Goal: Navigation & Orientation: Find specific page/section

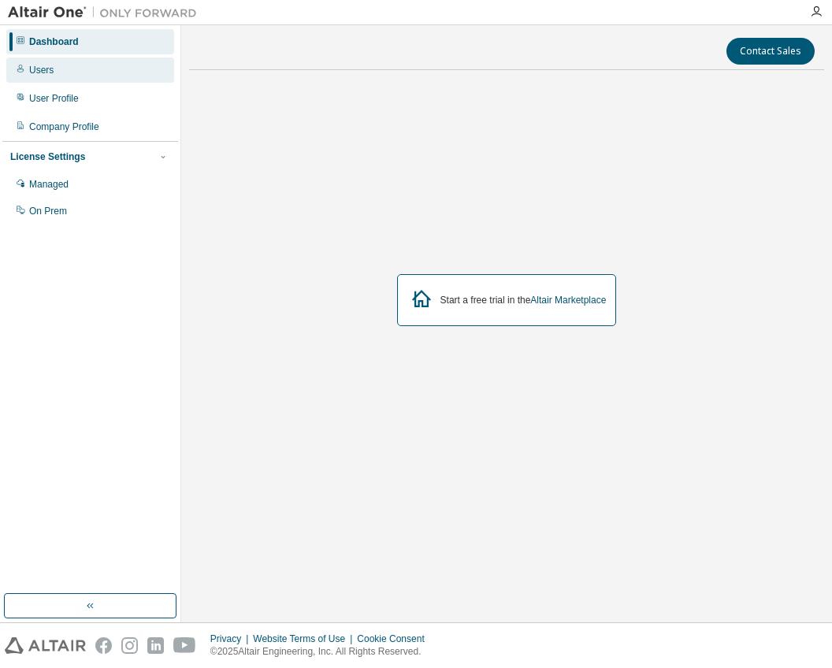
click at [101, 75] on div "Users" at bounding box center [90, 69] width 168 height 25
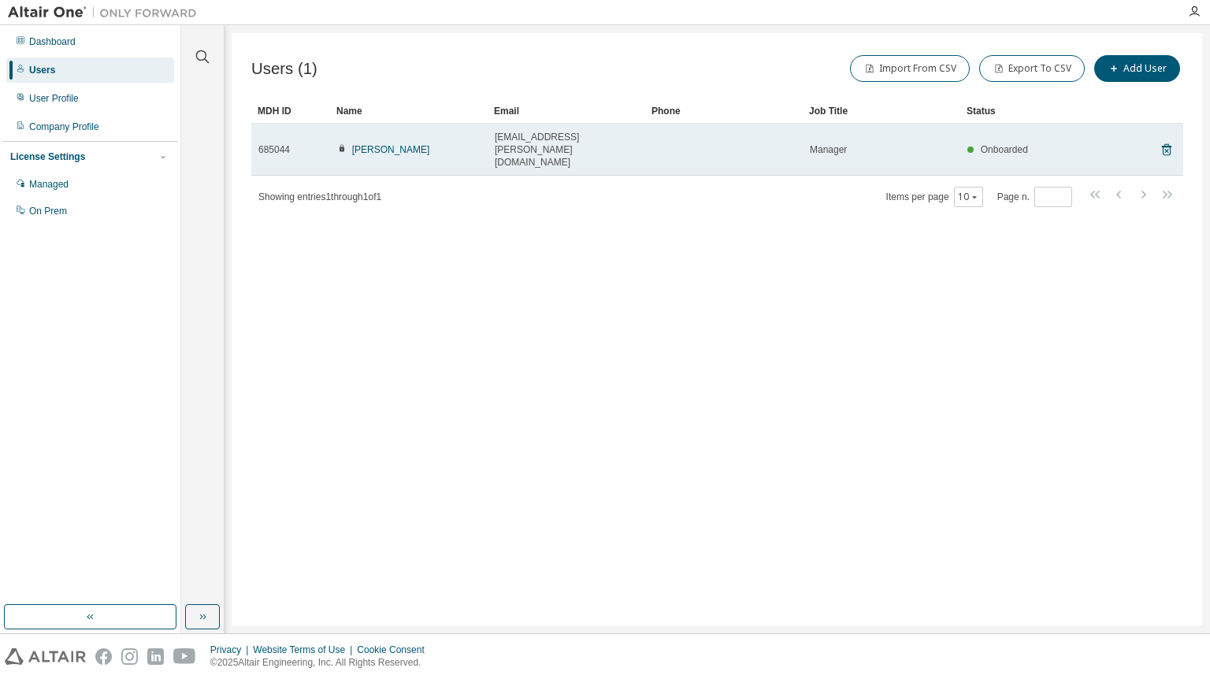
click at [274, 143] on span "685044" at bounding box center [274, 149] width 32 height 13
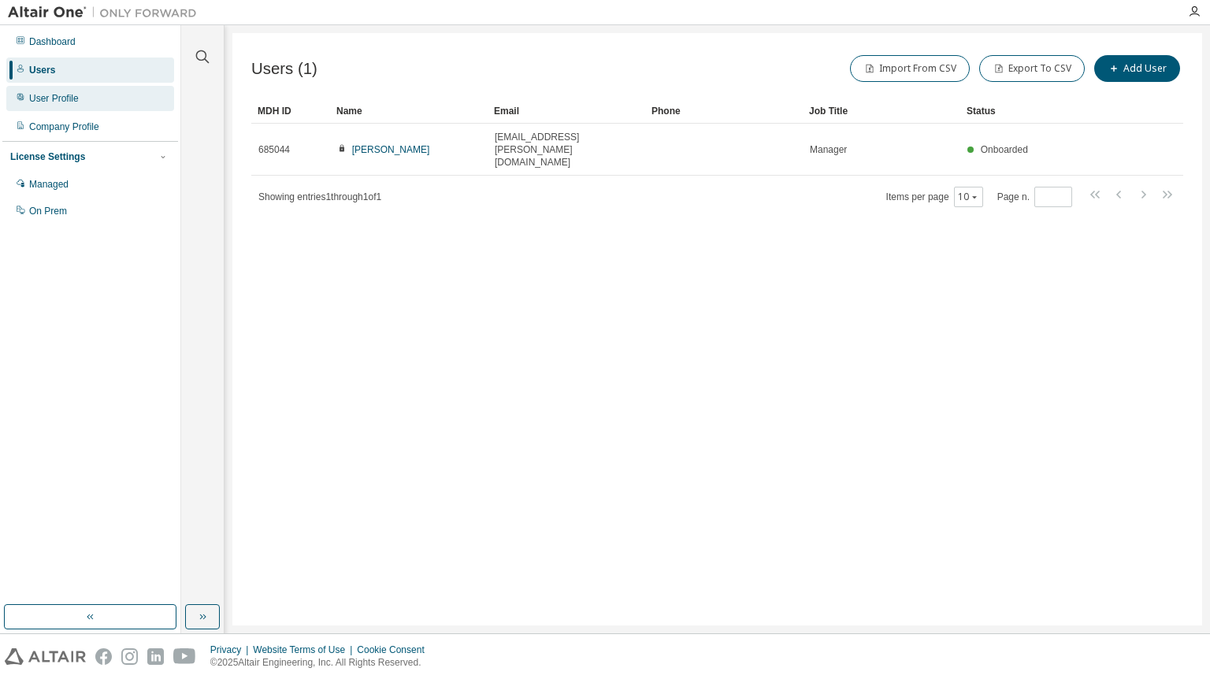
click at [88, 91] on div "User Profile" at bounding box center [90, 98] width 168 height 25
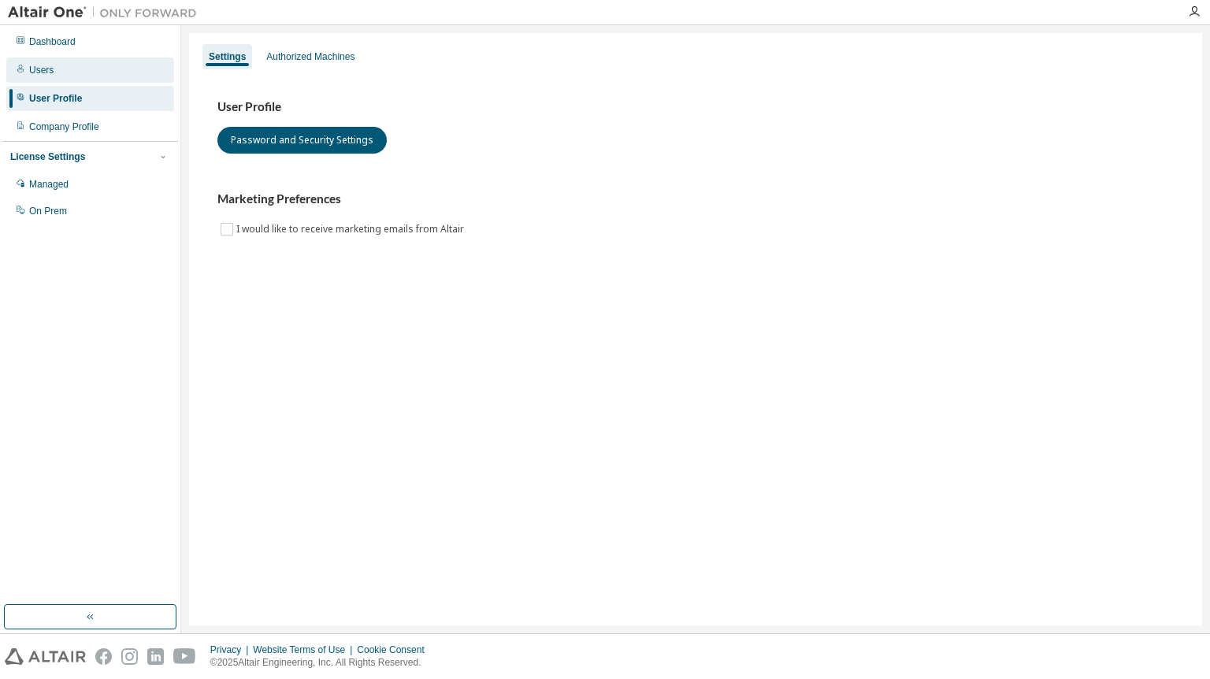
click at [91, 76] on div "Users" at bounding box center [90, 69] width 168 height 25
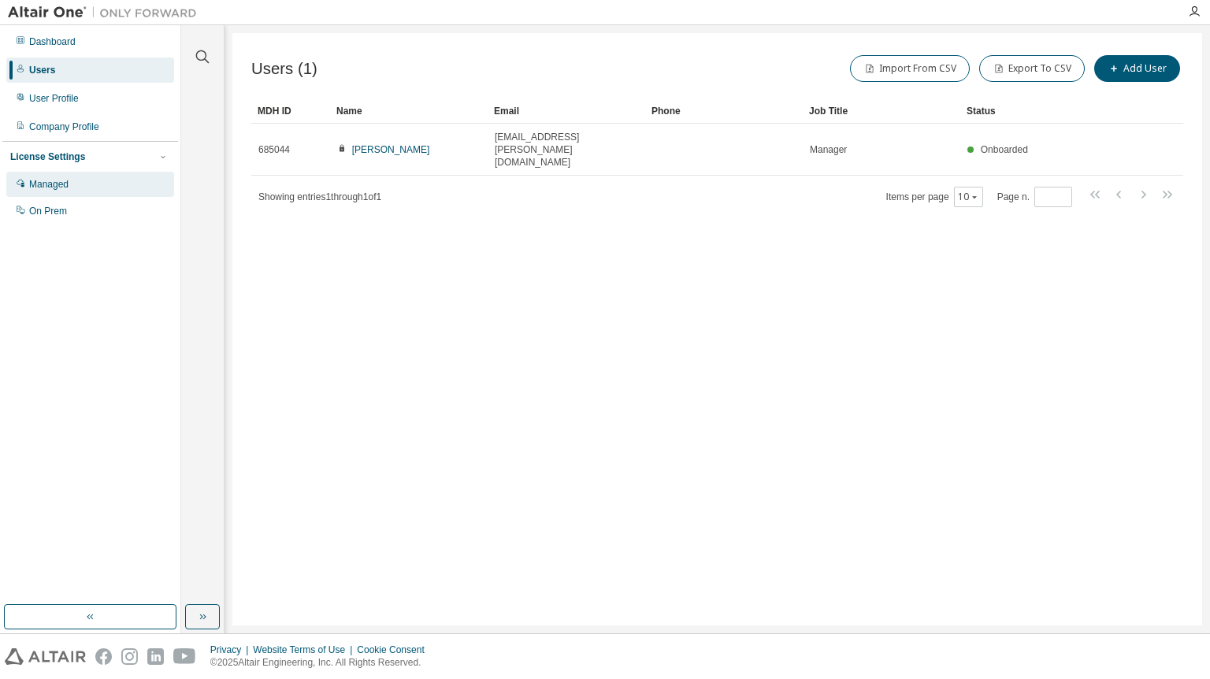
click at [114, 187] on div "Managed" at bounding box center [90, 184] width 168 height 25
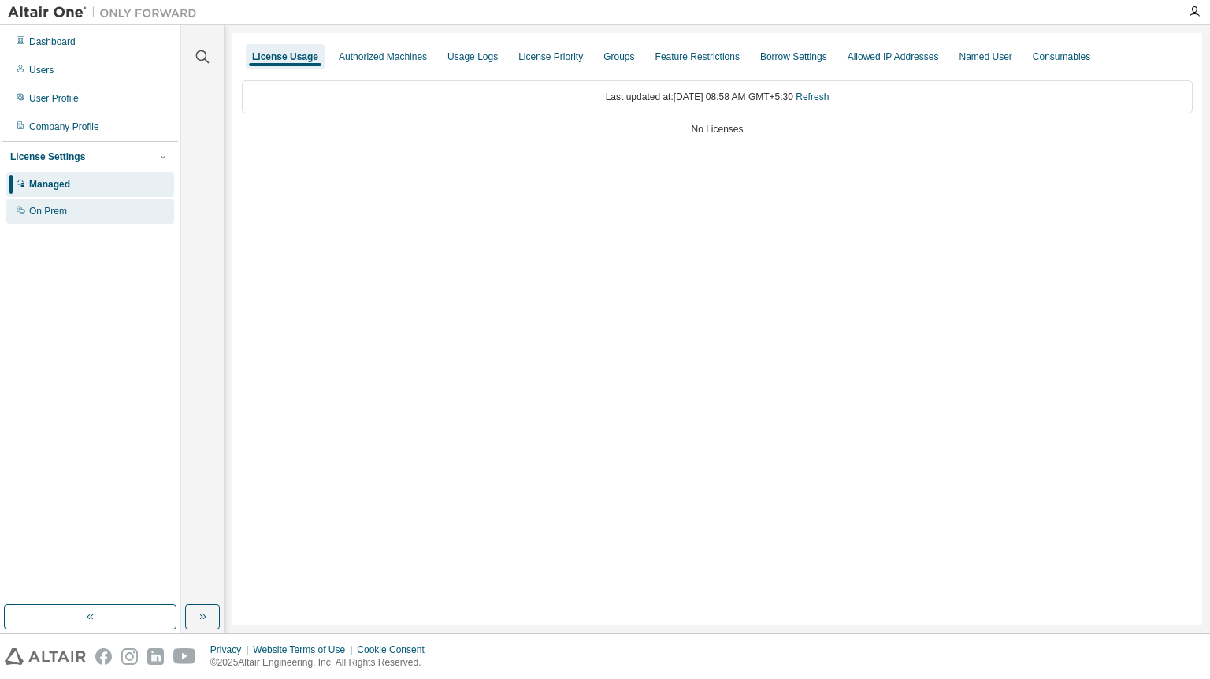
click at [70, 219] on div "On Prem" at bounding box center [90, 210] width 168 height 25
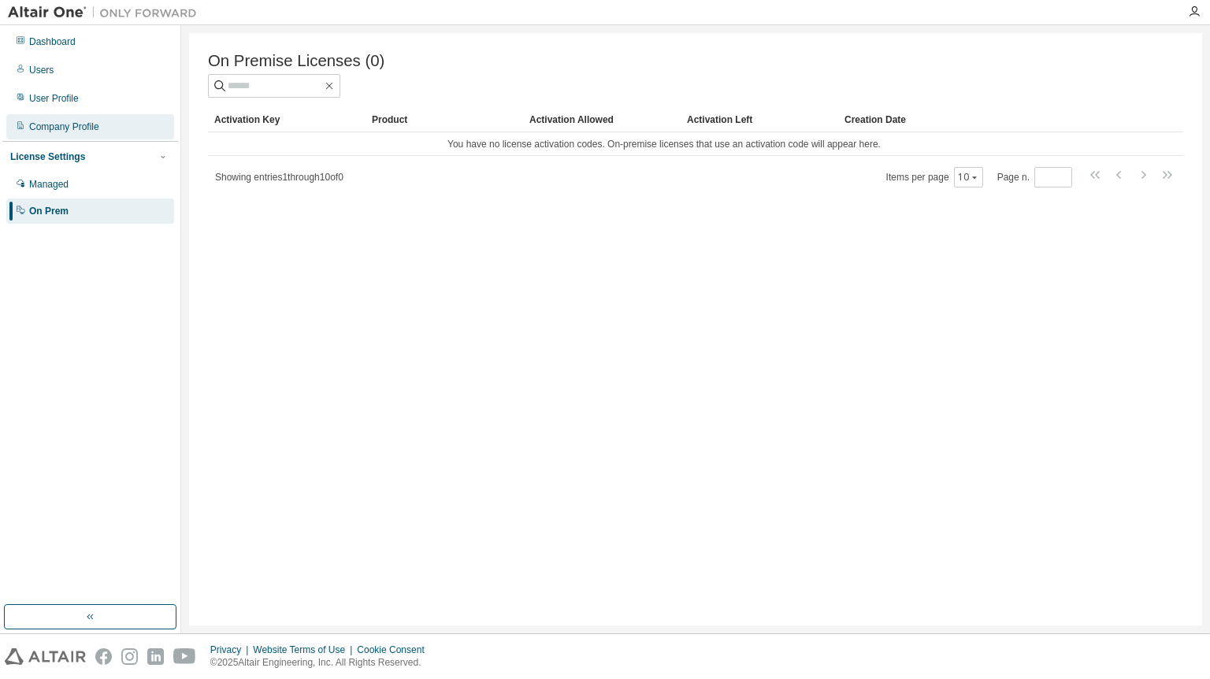
click at [87, 134] on div "Company Profile" at bounding box center [90, 126] width 168 height 25
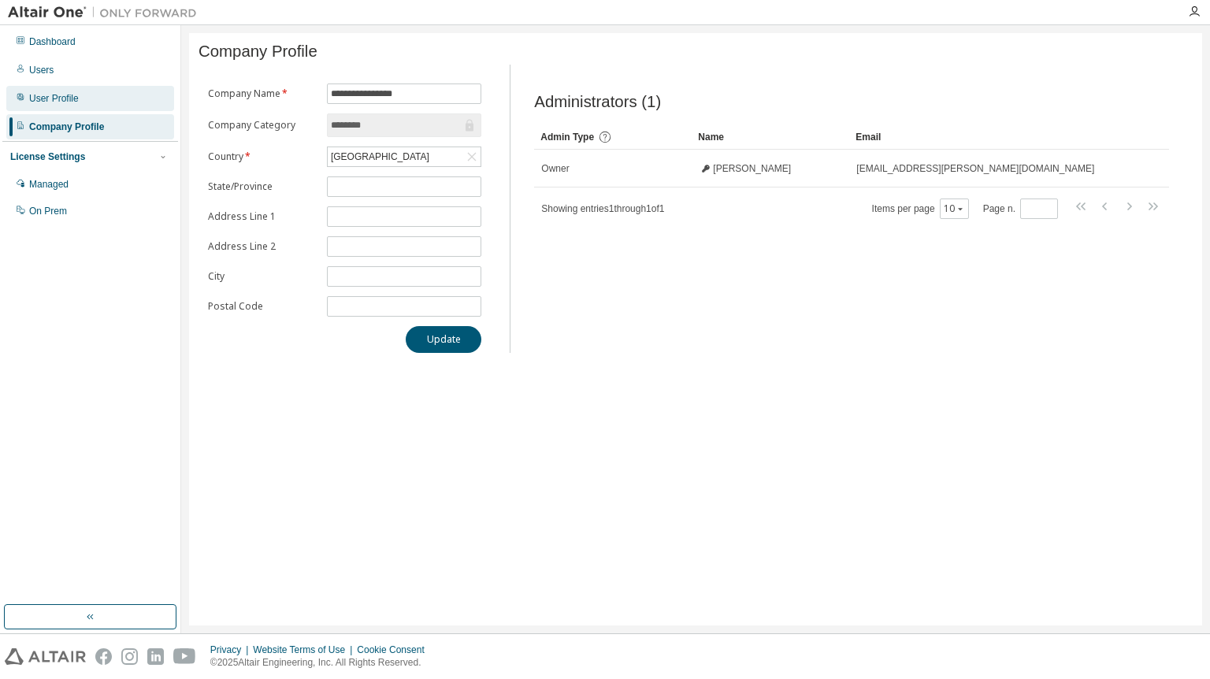
click at [80, 99] on div "User Profile" at bounding box center [90, 98] width 168 height 25
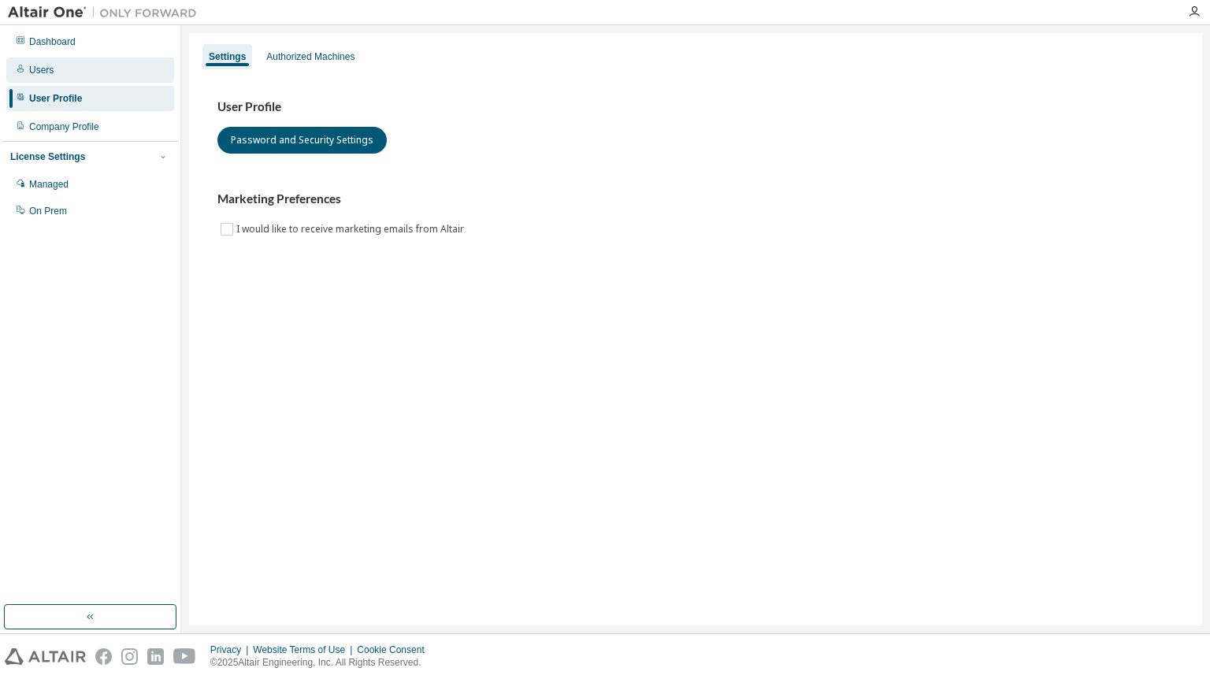
click at [79, 73] on div "Users" at bounding box center [90, 69] width 168 height 25
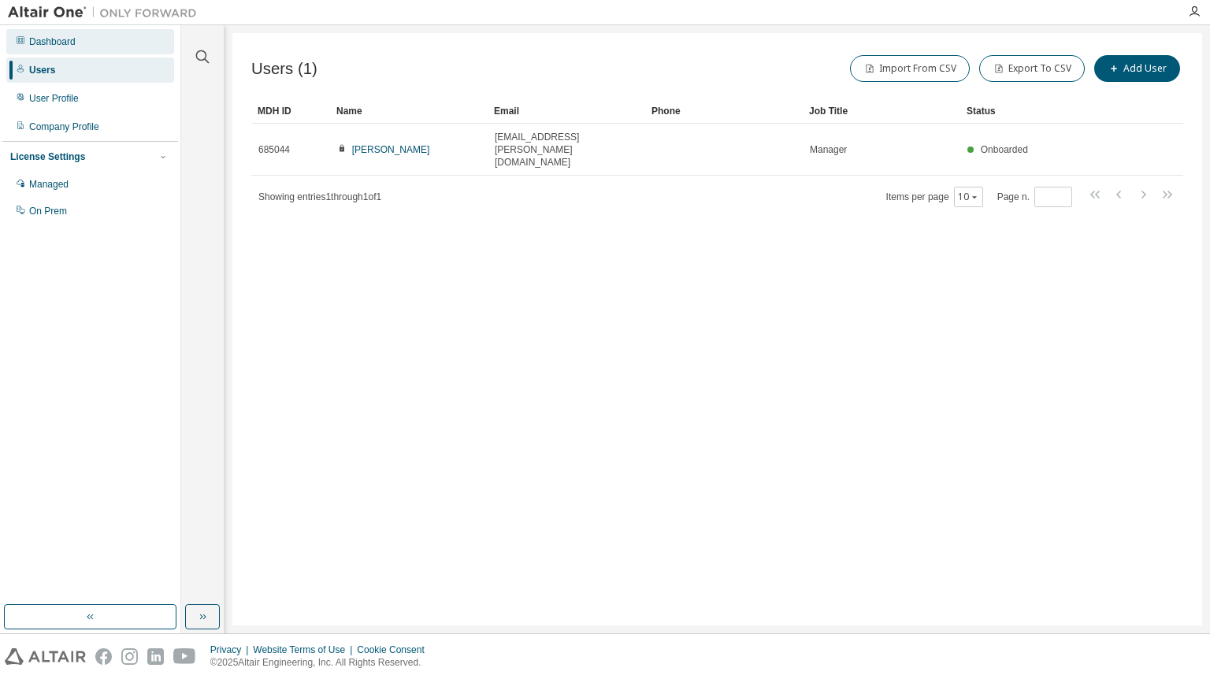
click at [91, 49] on div "Dashboard" at bounding box center [90, 41] width 168 height 25
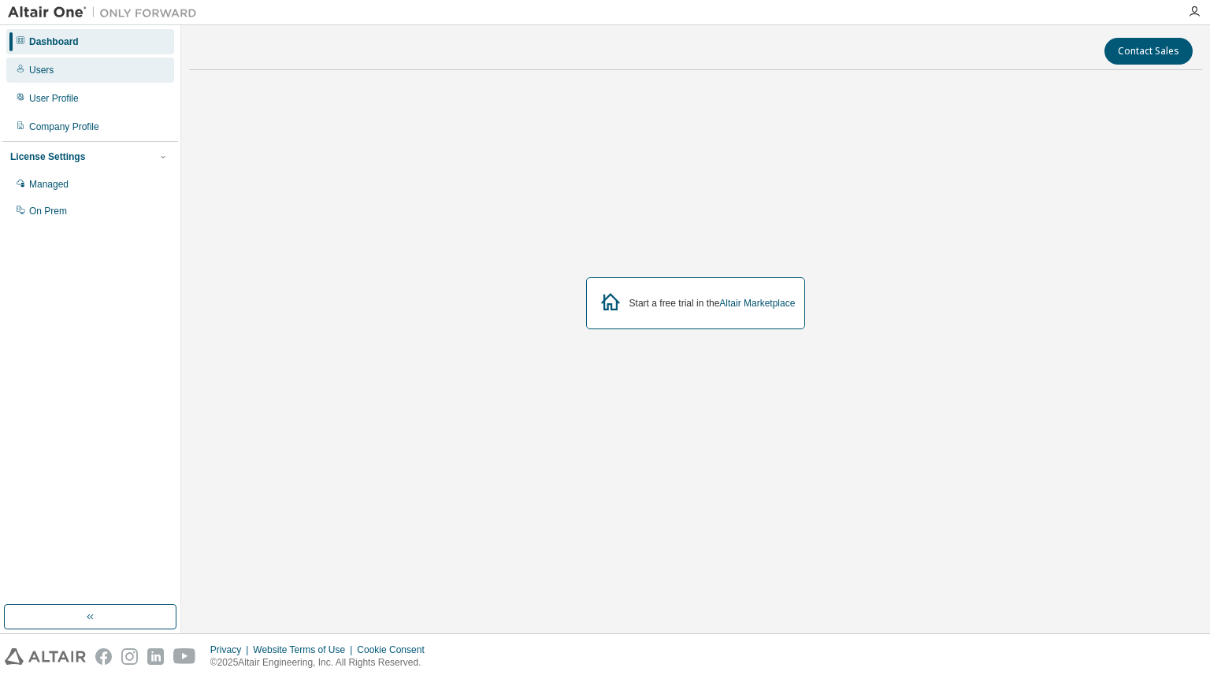
click at [91, 69] on div "Users" at bounding box center [90, 69] width 168 height 25
